Goal: Task Accomplishment & Management: Manage account settings

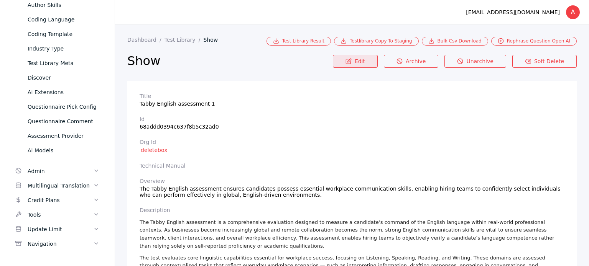
click at [359, 67] on link "Edit" at bounding box center [355, 61] width 45 height 13
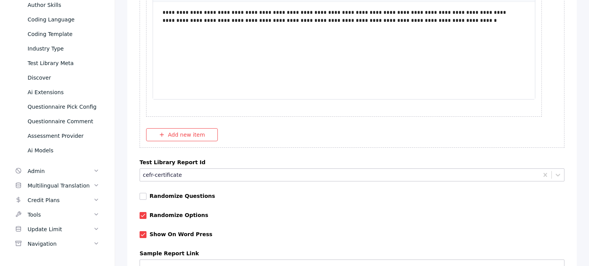
scroll to position [5288, 0]
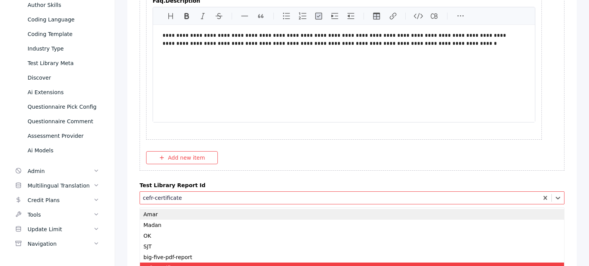
click at [179, 195] on div at bounding box center [339, 198] width 393 height 7
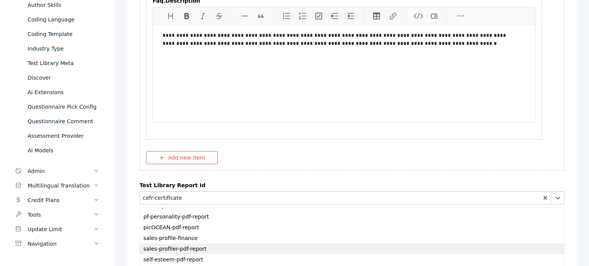
scroll to position [217, 0]
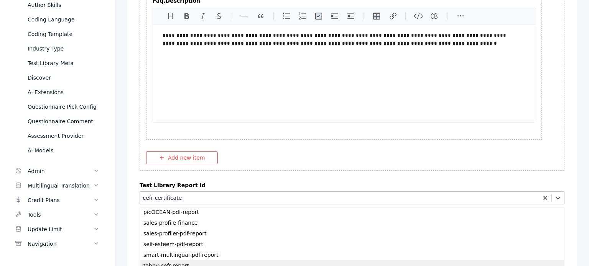
click at [169, 261] on div "tabby-cefr-report" at bounding box center [352, 266] width 424 height 11
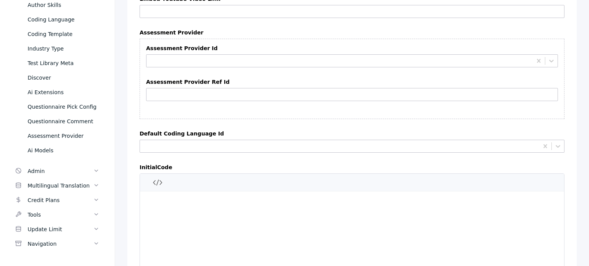
scroll to position [5994, 0]
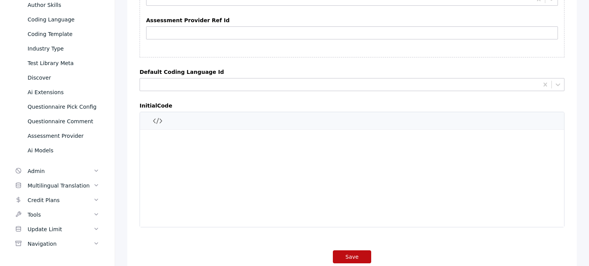
click at [344, 251] on button "Save" at bounding box center [352, 257] width 38 height 13
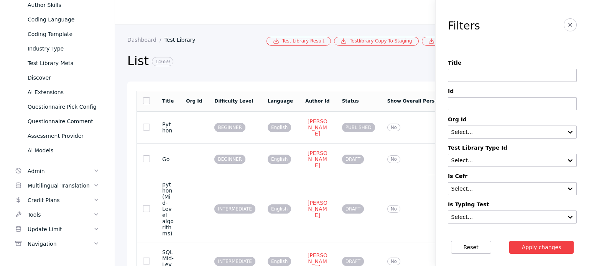
click at [463, 71] on input at bounding box center [512, 75] width 129 height 13
click at [509, 241] on button "Apply changes" at bounding box center [541, 247] width 65 height 13
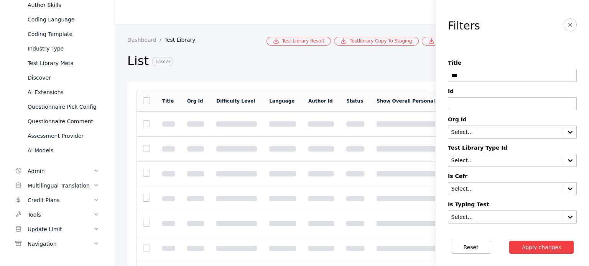
click at [509, 241] on button "Apply changes" at bounding box center [541, 247] width 65 height 13
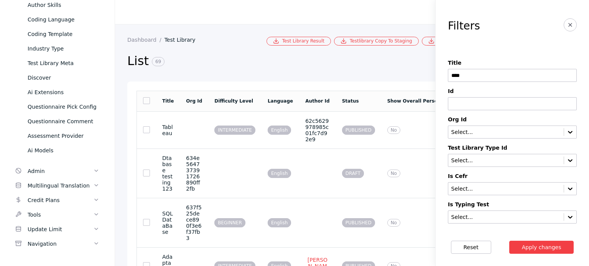
type input "*****"
click at [544, 245] on button "Apply changes" at bounding box center [541, 247] width 65 height 13
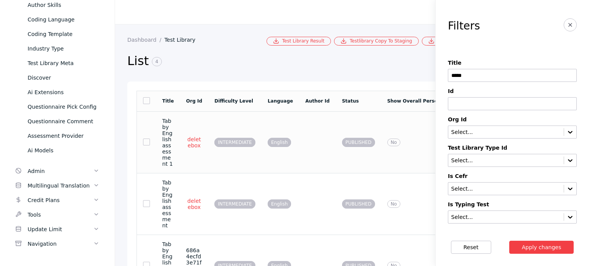
click at [381, 140] on td "PUBLISHED" at bounding box center [358, 143] width 45 height 62
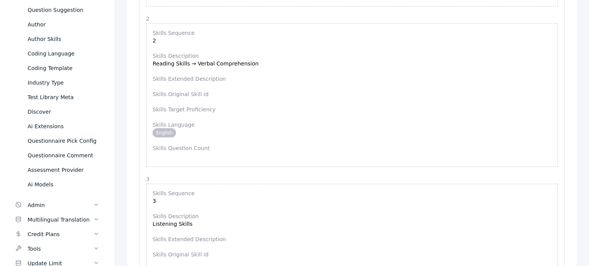
scroll to position [164, 0]
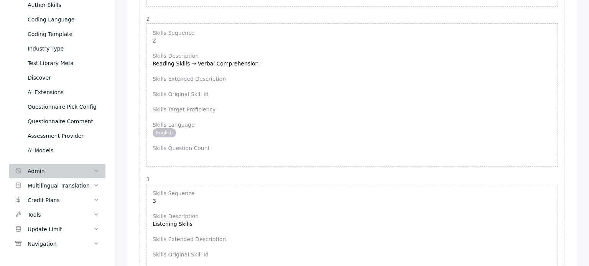
click at [59, 168] on div "Admin" at bounding box center [61, 171] width 66 height 9
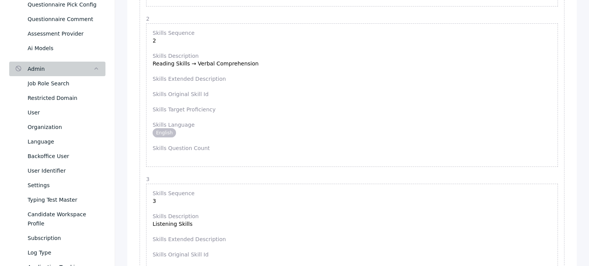
scroll to position [276, 0]
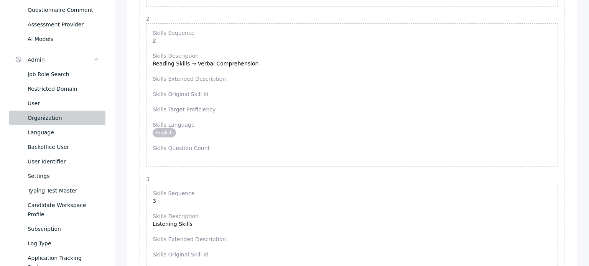
click at [47, 121] on div "Organization" at bounding box center [64, 117] width 72 height 9
